Goal: Check status: Check status

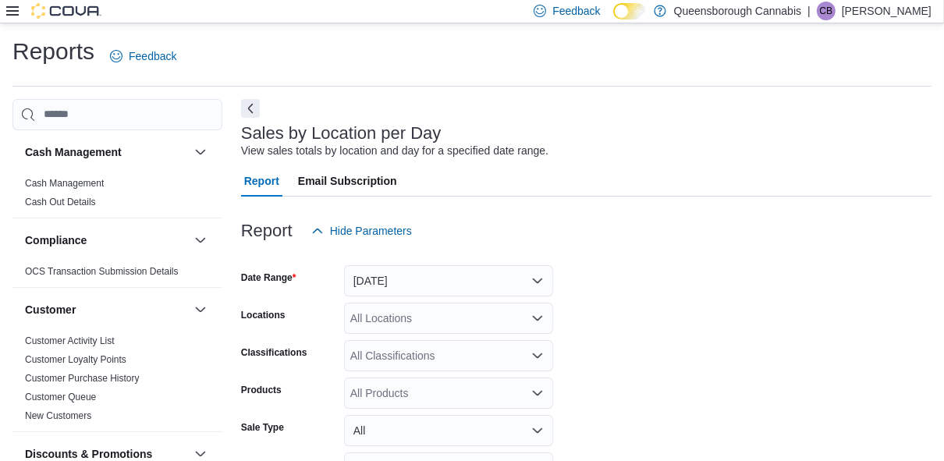
scroll to position [36, 0]
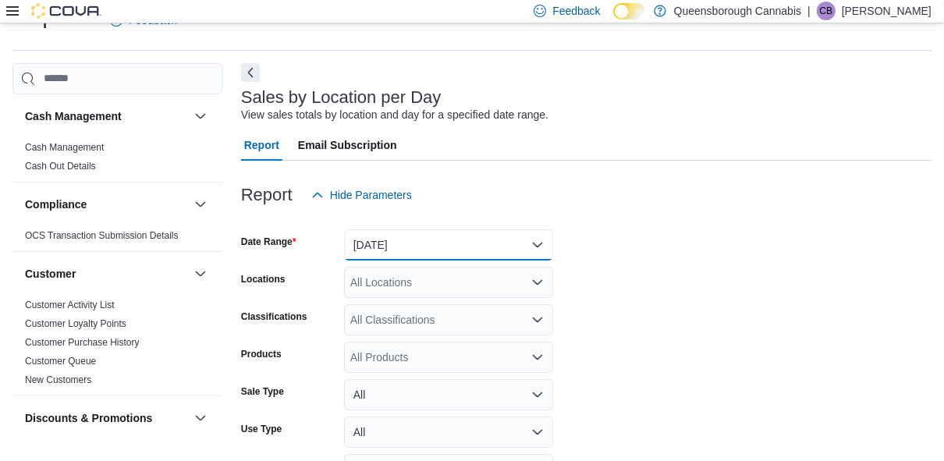
click at [393, 251] on button "Yesterday" at bounding box center [448, 244] width 209 height 31
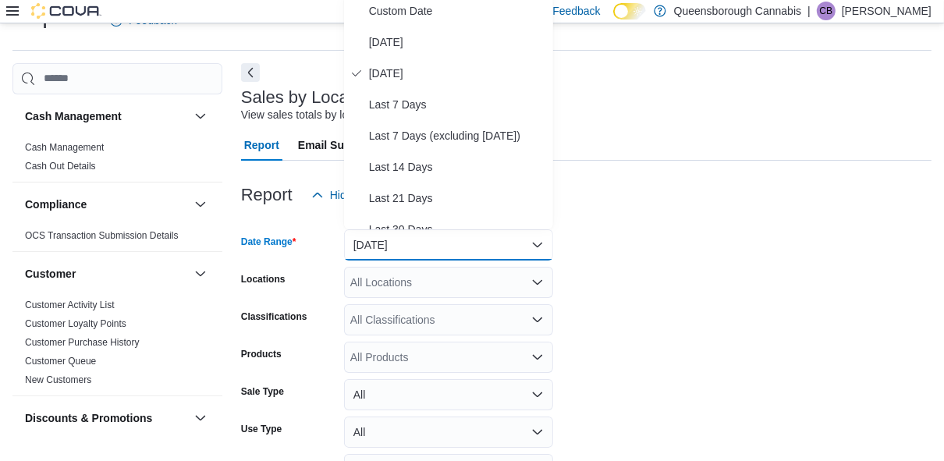
scroll to position [30, 0]
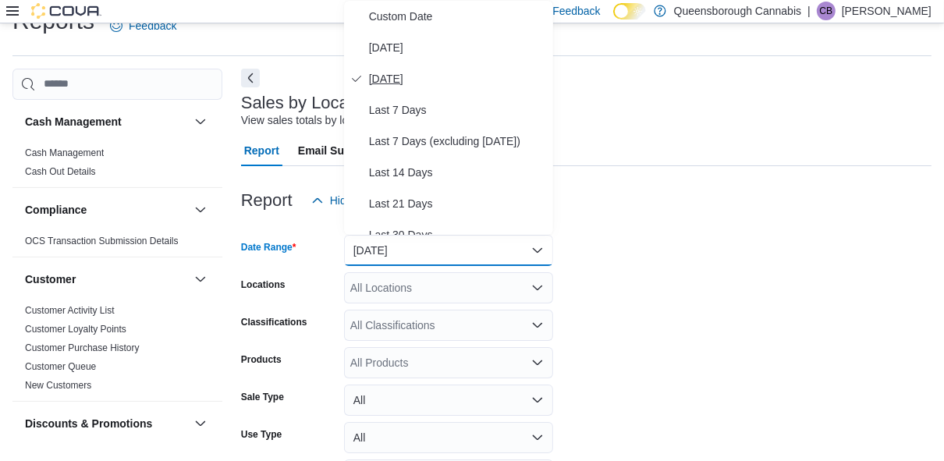
click at [404, 81] on span "Yesterday" at bounding box center [458, 78] width 178 height 19
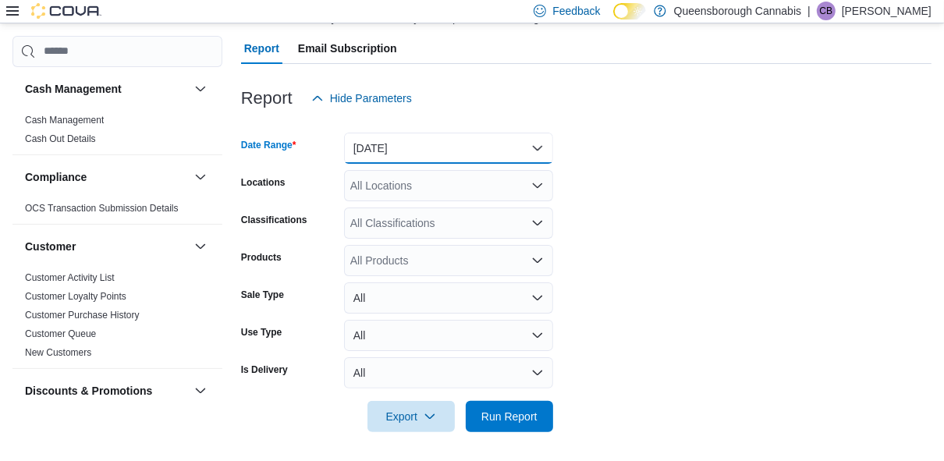
scroll to position [134, 0]
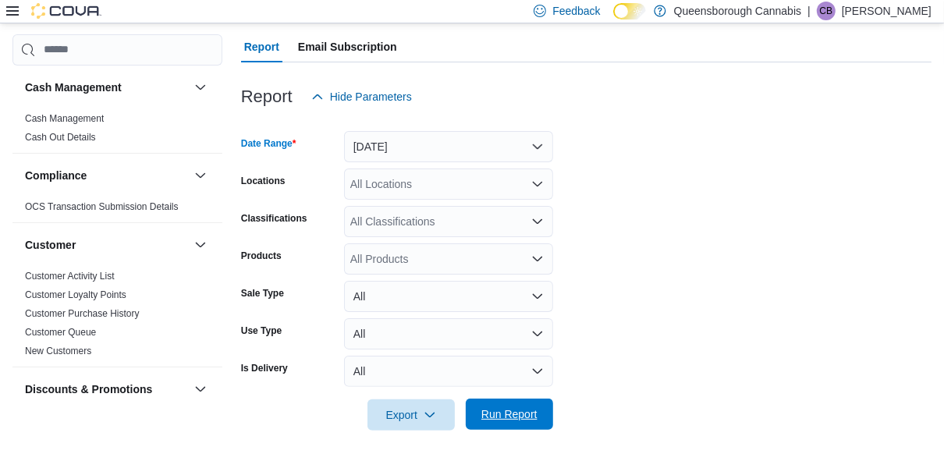
click at [502, 407] on span "Run Report" at bounding box center [510, 415] width 56 height 16
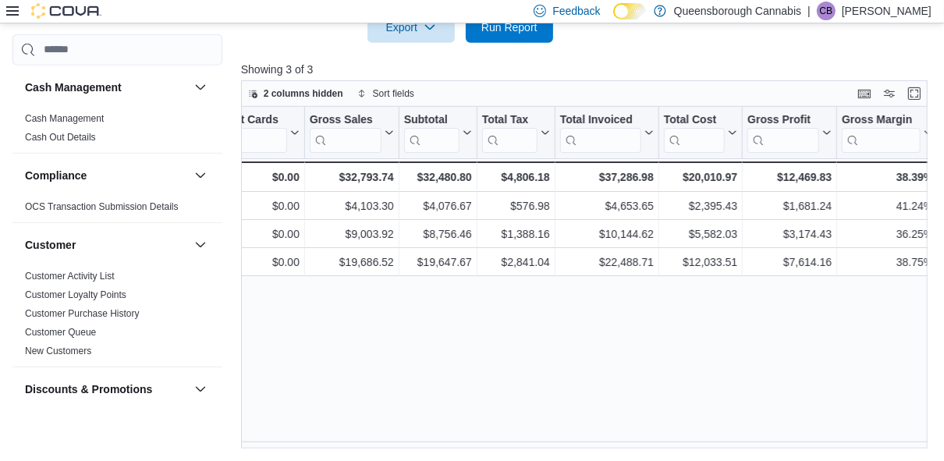
scroll to position [0, 599]
click at [928, 448] on div "Location Click to view column header actions Date Click to view column header a…" at bounding box center [588, 278] width 694 height 343
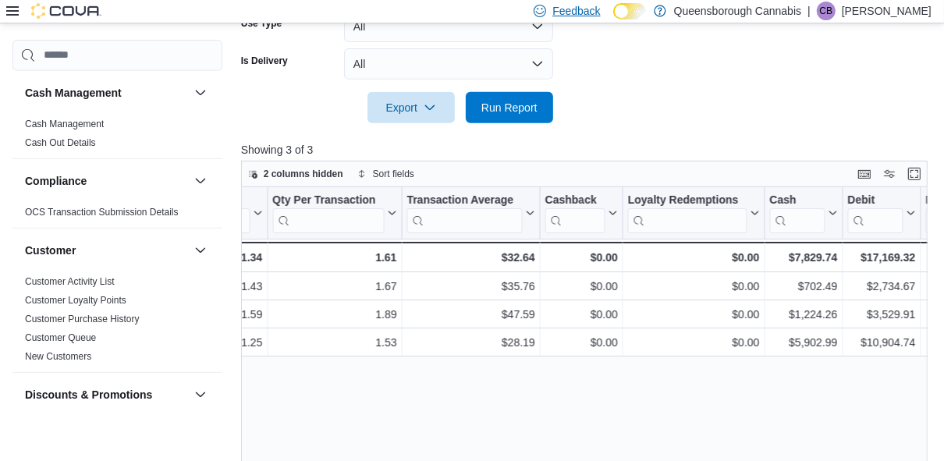
scroll to position [397, 0]
